Goal: Find specific page/section: Find specific page/section

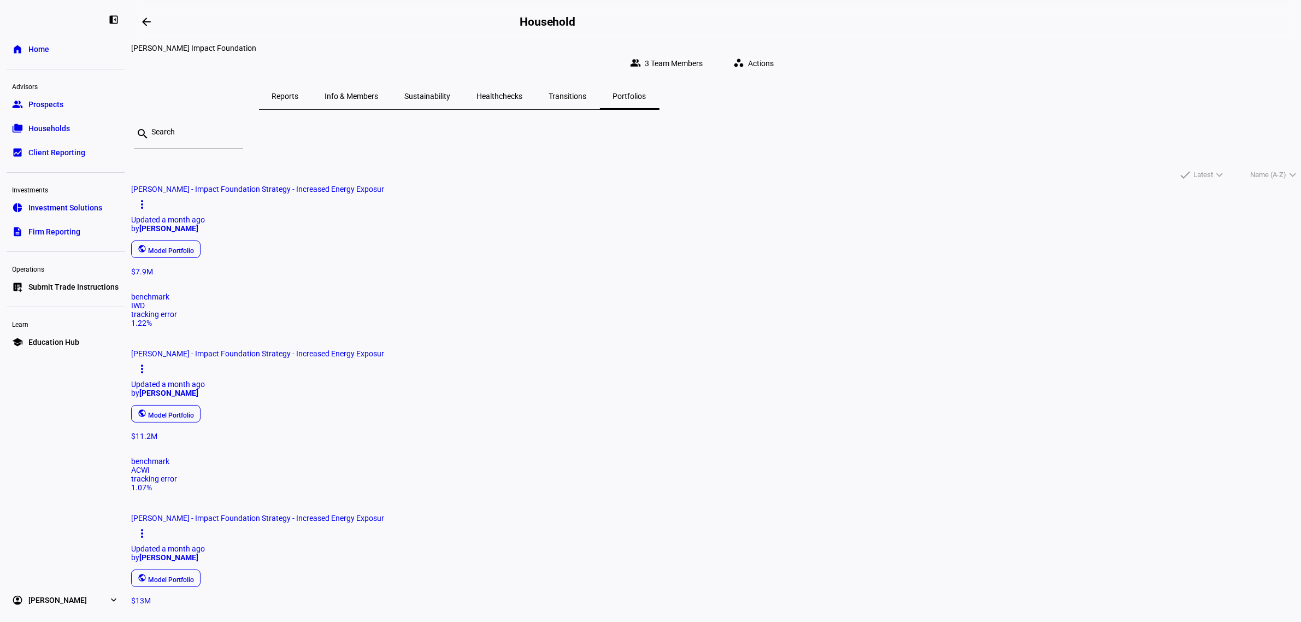
click at [64, 123] on span "Households" at bounding box center [49, 128] width 42 height 11
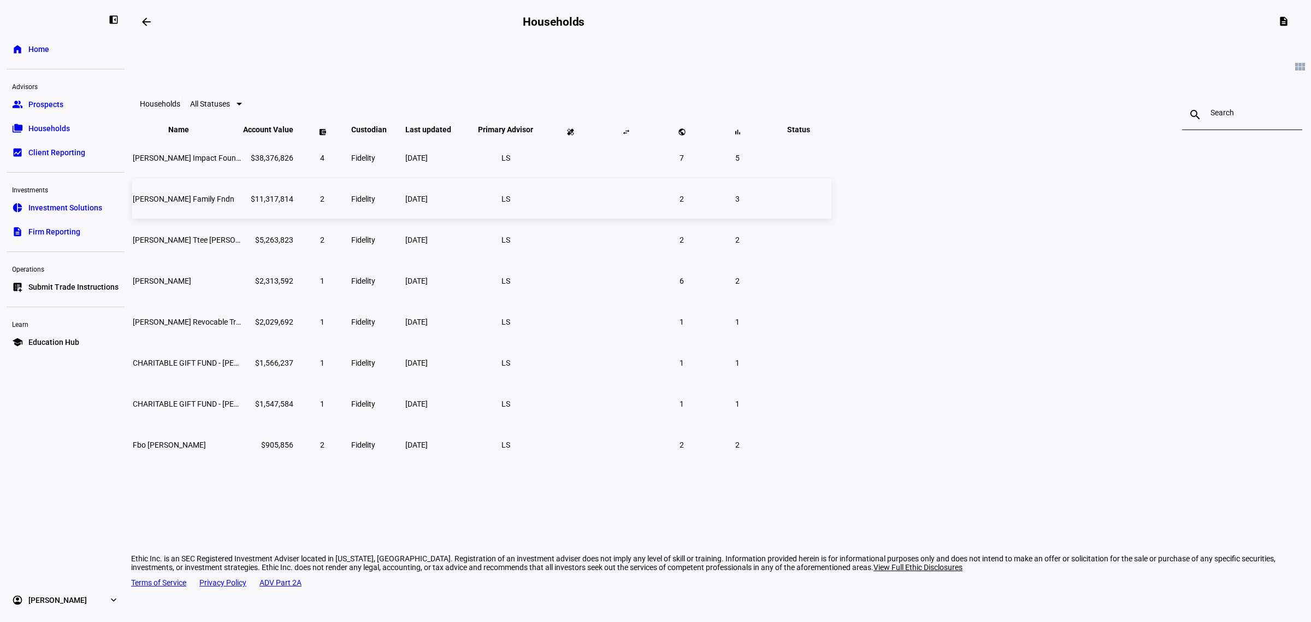
click at [242, 214] on td "[PERSON_NAME] Family Fndn" at bounding box center [186, 199] width 109 height 40
click at [242, 260] on td "[PERSON_NAME] Ttee [PERSON_NAME] [PERSON_NAME] Rem Tr" at bounding box center [186, 240] width 109 height 40
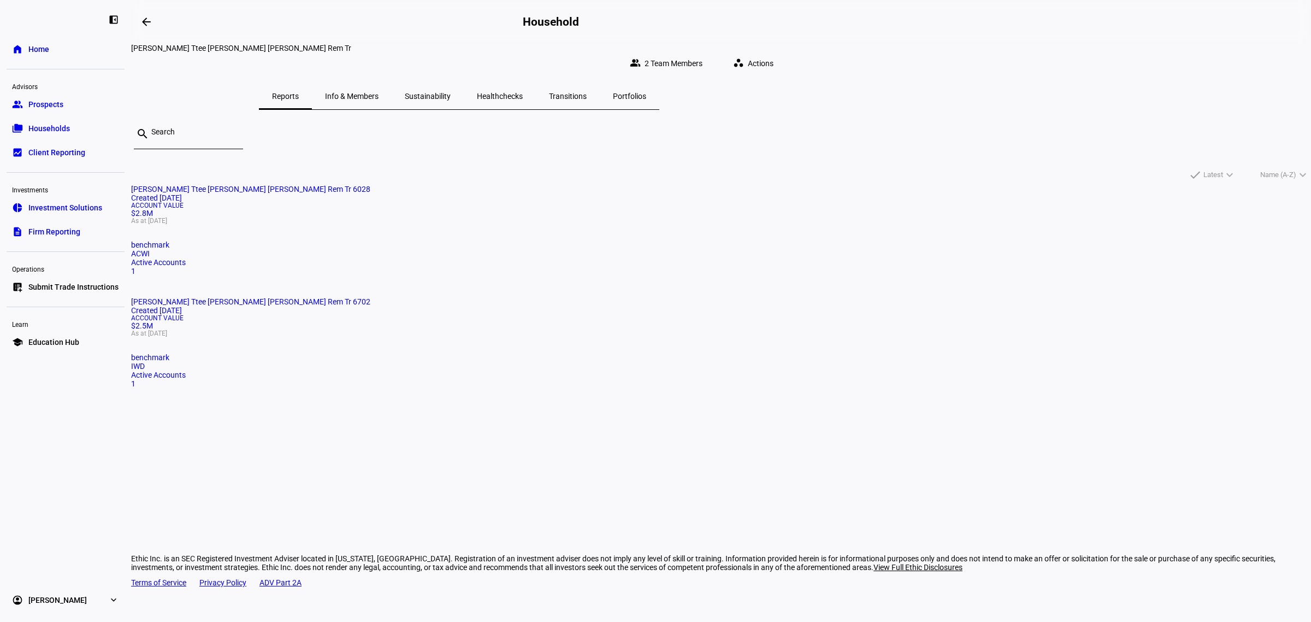
click at [603, 48] on div "[PERSON_NAME] Ttee [PERSON_NAME] [PERSON_NAME] Rem Tr" at bounding box center [459, 48] width 656 height 9
click at [594, 69] on div "[PERSON_NAME] Ttee [PERSON_NAME] [PERSON_NAME] Rem Tr group 2 Team Members work…" at bounding box center [459, 63] width 656 height 39
click at [379, 92] on span "Info & Members" at bounding box center [352, 96] width 54 height 8
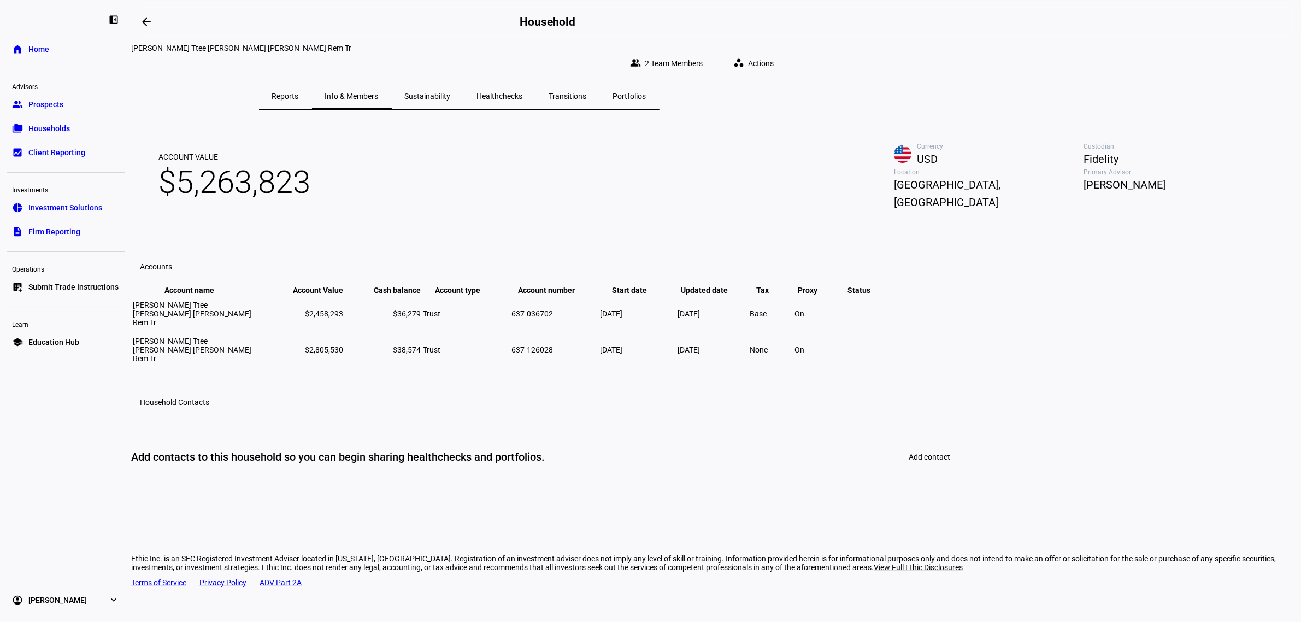
click at [299, 92] on span "Reports" at bounding box center [285, 96] width 27 height 8
click at [491, 50] on div "[PERSON_NAME] Ttee [PERSON_NAME] [PERSON_NAME] Rem Tr" at bounding box center [459, 48] width 656 height 9
drag, startPoint x: 408, startPoint y: 364, endPoint x: 461, endPoint y: 399, distance: 63.5
click at [263, 331] on td "[PERSON_NAME] Ttee [PERSON_NAME] [PERSON_NAME] Rem Tr" at bounding box center [197, 313] width 131 height 35
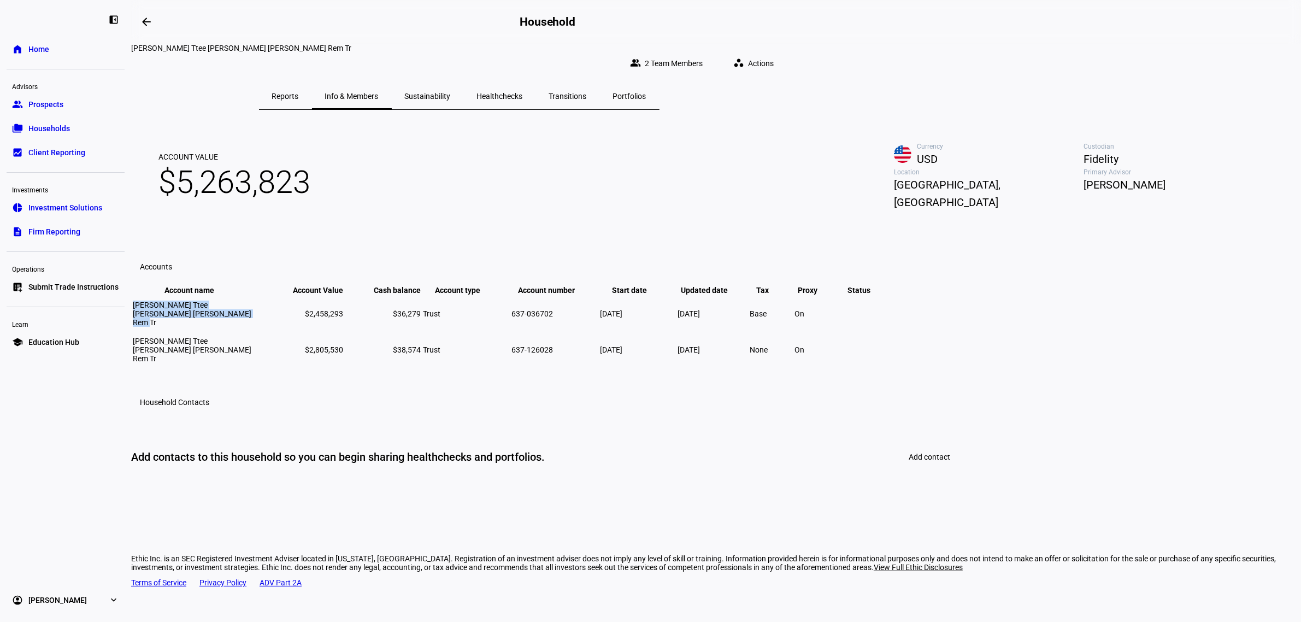
copy span "[PERSON_NAME] Ttee [PERSON_NAME] [PERSON_NAME] Rem Tr"
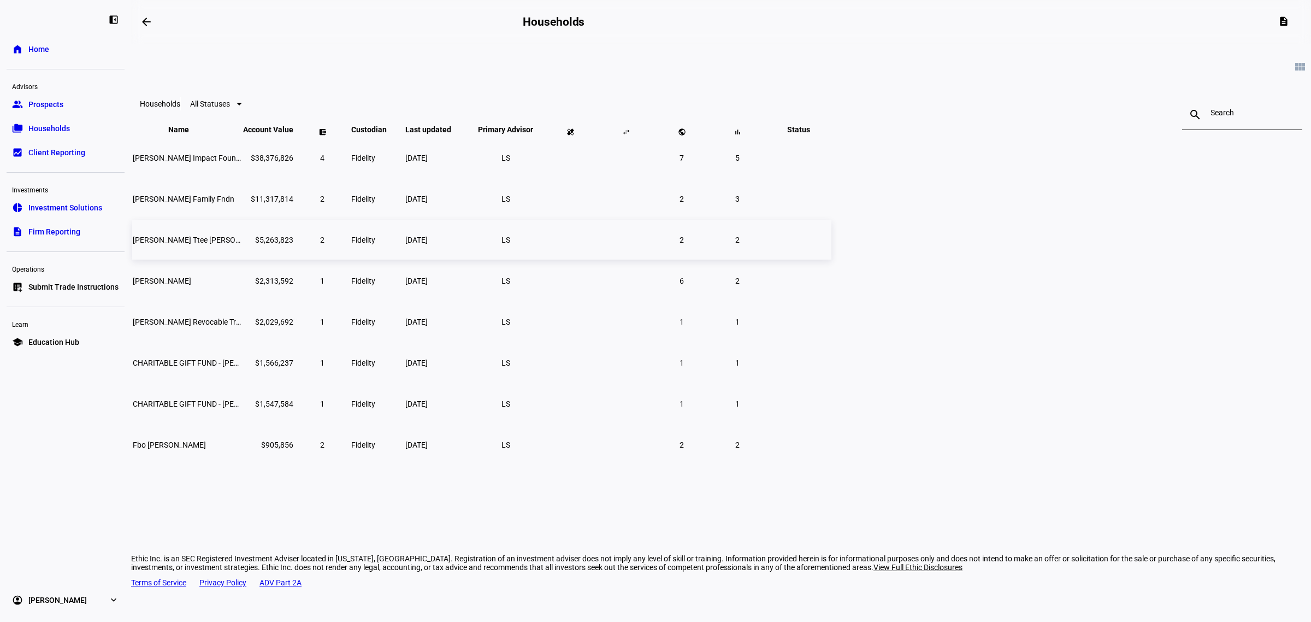
click at [353, 244] on span "[PERSON_NAME] Ttee [PERSON_NAME] [PERSON_NAME] Rem Tr" at bounding box center [243, 240] width 220 height 9
click at [234, 203] on span "[PERSON_NAME] Family Fndn" at bounding box center [184, 199] width 102 height 9
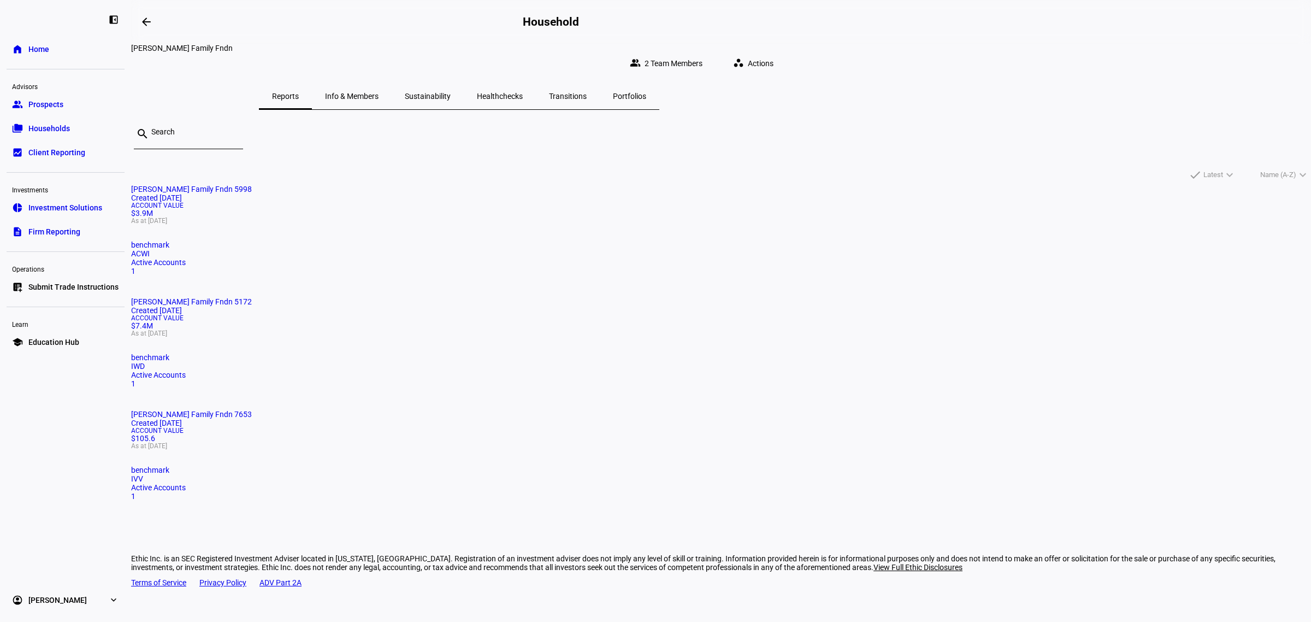
click at [603, 52] on div "[PERSON_NAME] Family Fndn" at bounding box center [459, 48] width 656 height 9
copy div "[PERSON_NAME] Family Fndn group 2 Team Members workspaces Actions"
click at [232, 401] on div "arrow_backwards Household [PERSON_NAME] Family Fndn group 2 Team Members worksp…" at bounding box center [721, 311] width 1180 height 622
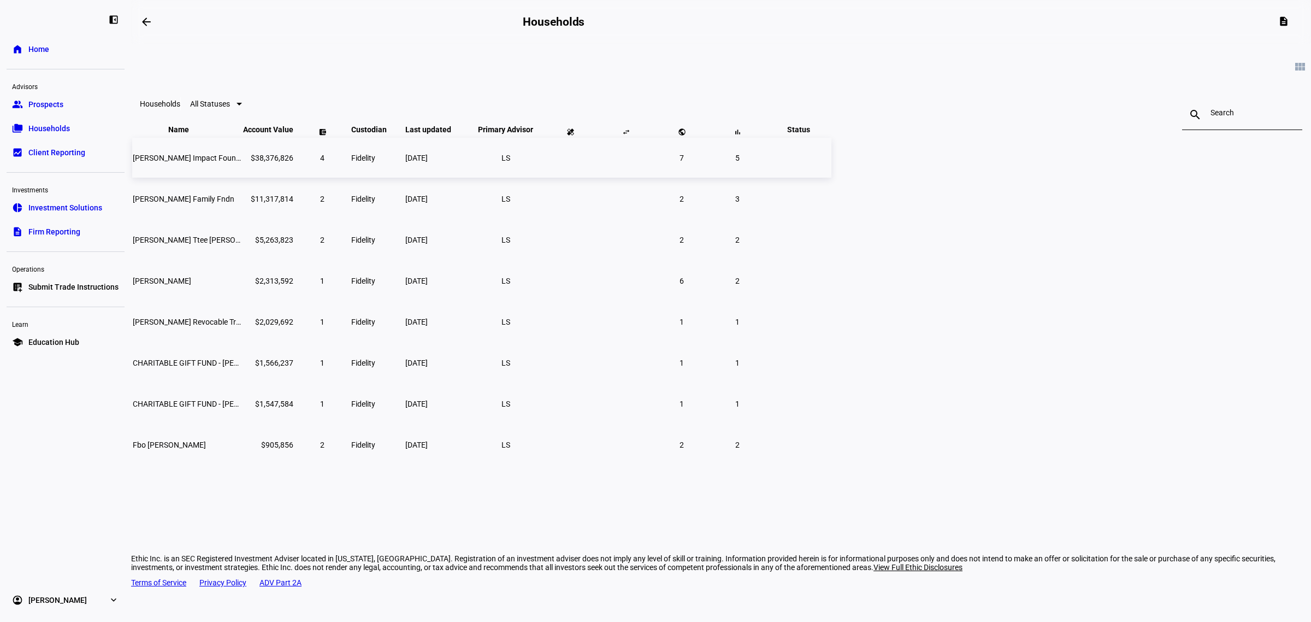
click at [242, 178] on td "[PERSON_NAME] Impact Foundation" at bounding box center [186, 158] width 109 height 40
